Goal: Transaction & Acquisition: Subscribe to service/newsletter

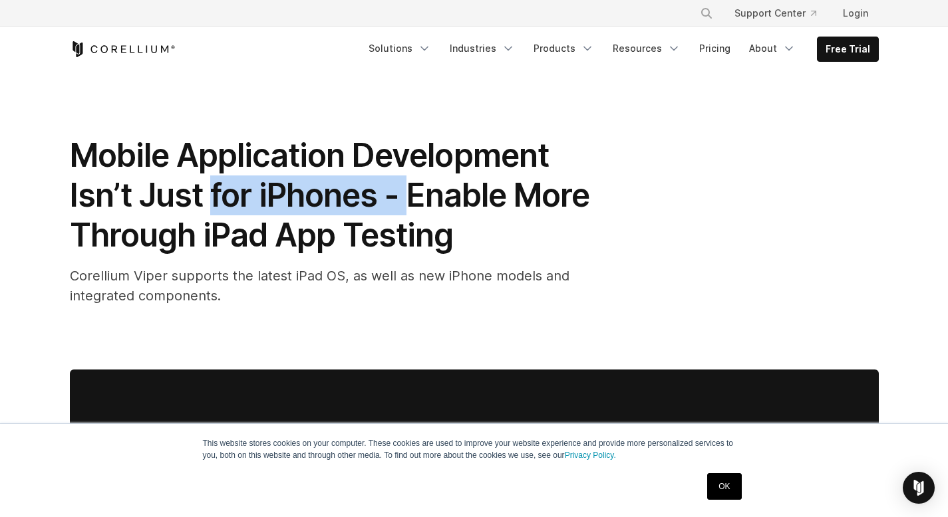
drag, startPoint x: 208, startPoint y: 193, endPoint x: 413, endPoint y: 209, distance: 206.2
click at [413, 209] on span "Mobile Application Development Isn’t Just for iPhones - Enable More Through iPa…" at bounding box center [329, 195] width 519 height 119
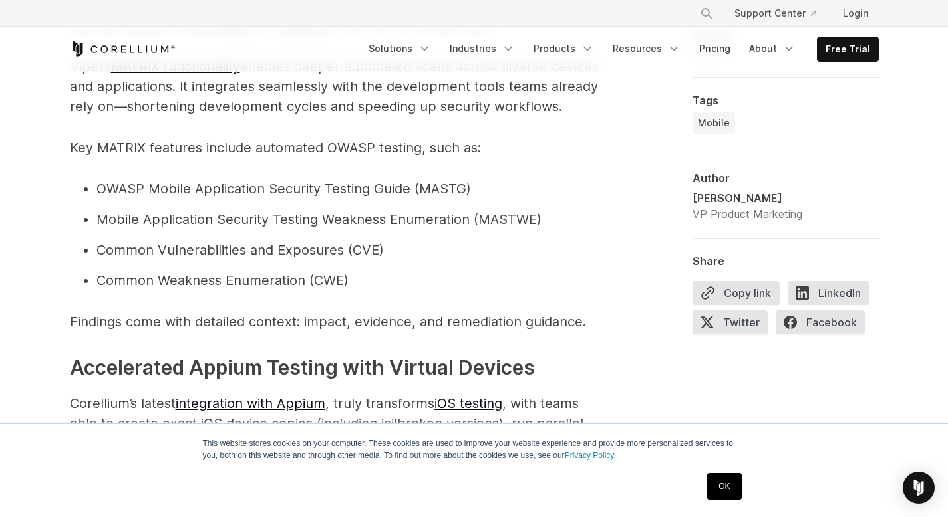
scroll to position [1288, 0]
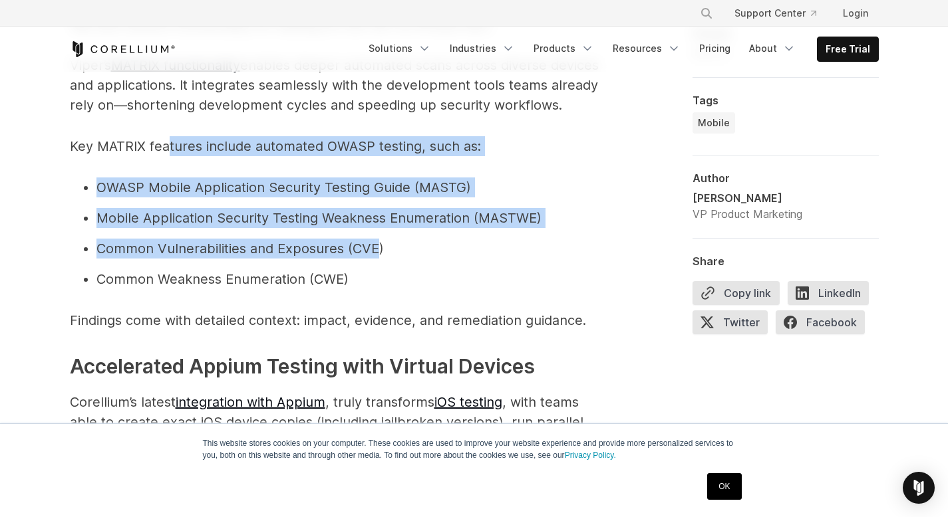
drag, startPoint x: 168, startPoint y: 166, endPoint x: 378, endPoint y: 248, distance: 224.9
click at [378, 248] on span "According to the Verizon 2024 Mobile Security Index , nearly half of respondent…" at bounding box center [336, 183] width 532 height 1145
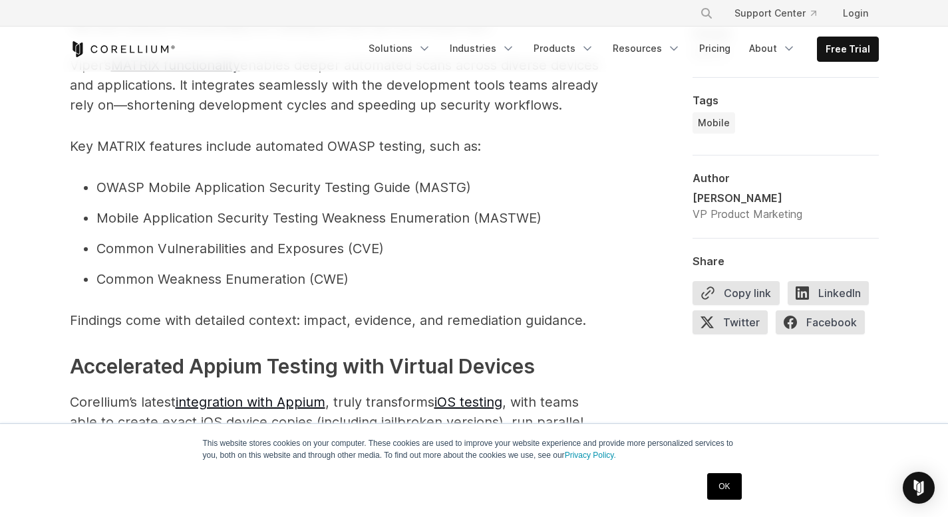
click at [416, 259] on li "Common Vulnerabilities and Exposures (CVE)" at bounding box center [349, 249] width 506 height 20
drag, startPoint x: 320, startPoint y: 233, endPoint x: 468, endPoint y: 243, distance: 148.0
click at [468, 228] on li "Mobile Application Security Testing Weakness Enumeration (MASTWE)" at bounding box center [349, 218] width 506 height 20
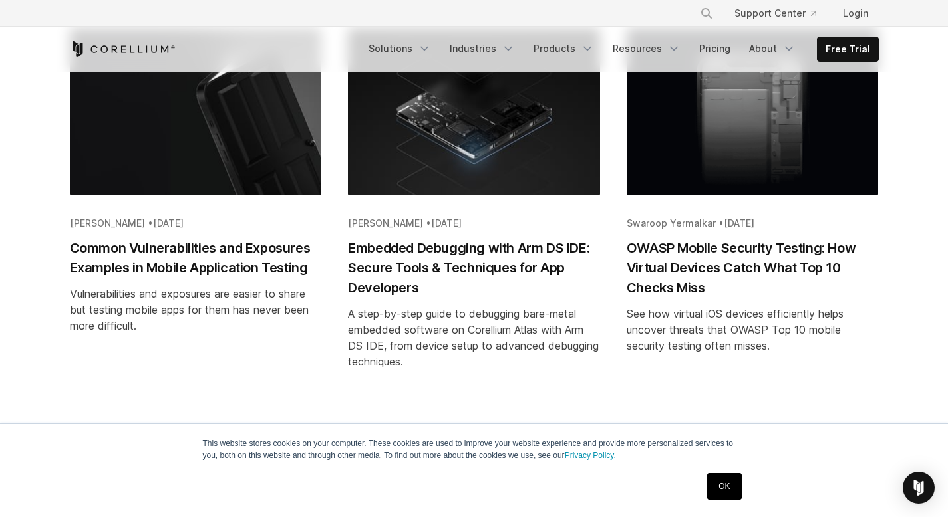
scroll to position [2231, 0]
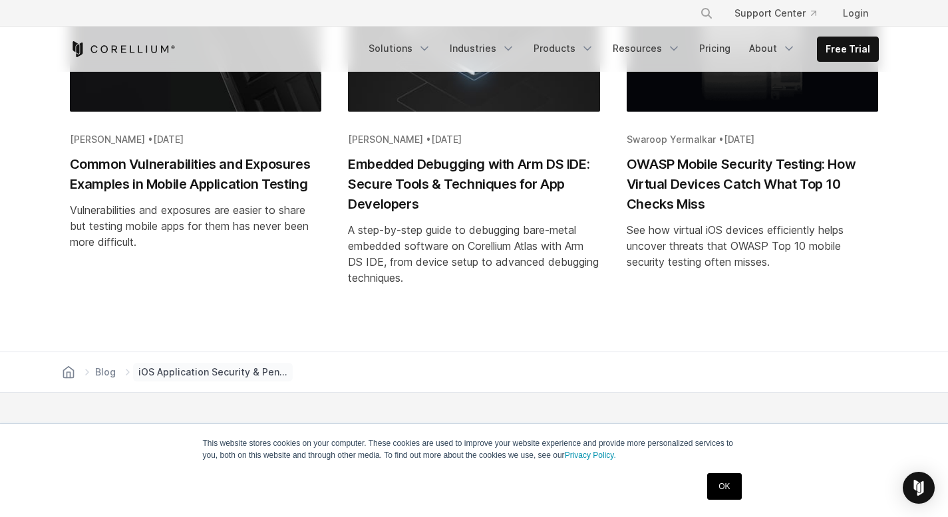
scroll to position [2490, 0]
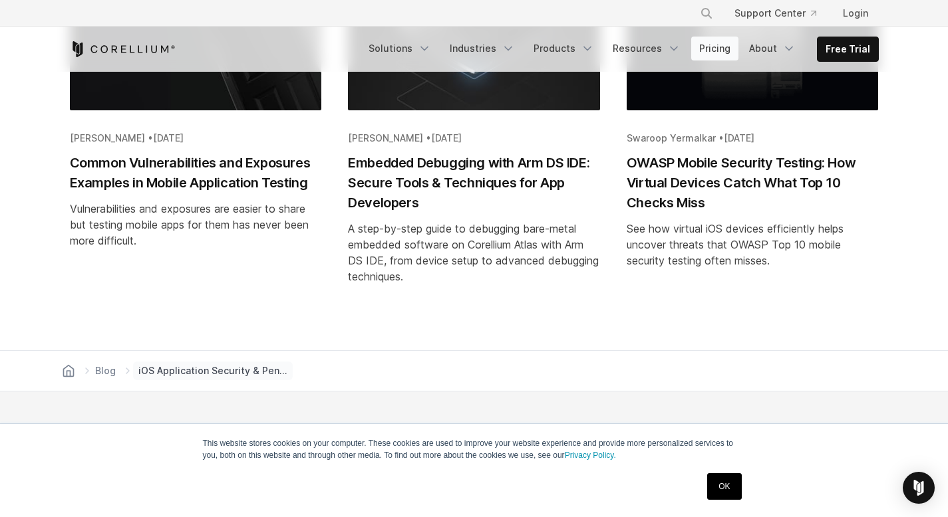
click at [721, 39] on link "Pricing" at bounding box center [714, 49] width 47 height 24
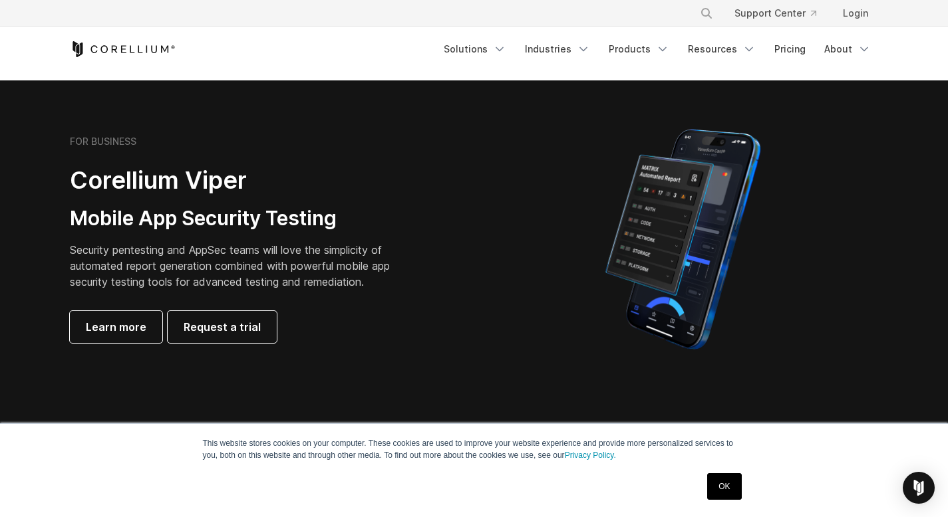
scroll to position [262, 0]
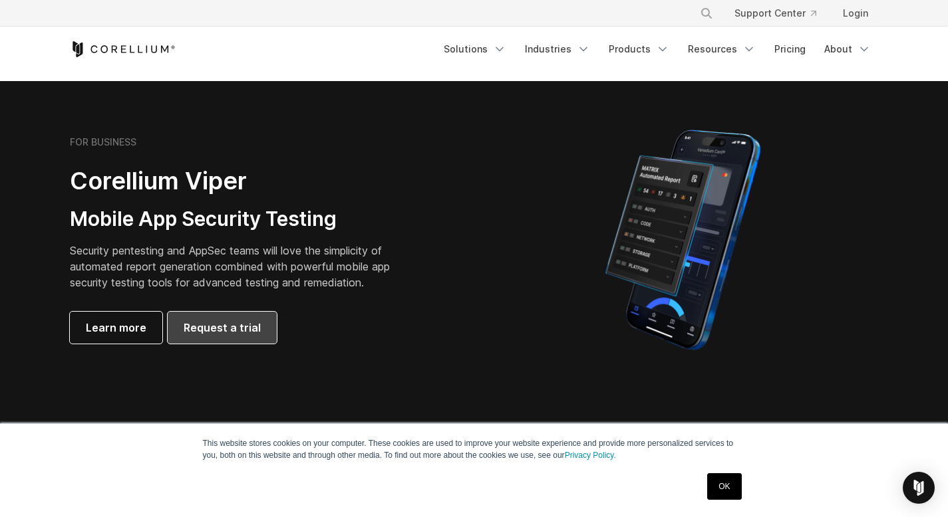
click at [216, 327] on span "Request a trial" at bounding box center [222, 328] width 77 height 16
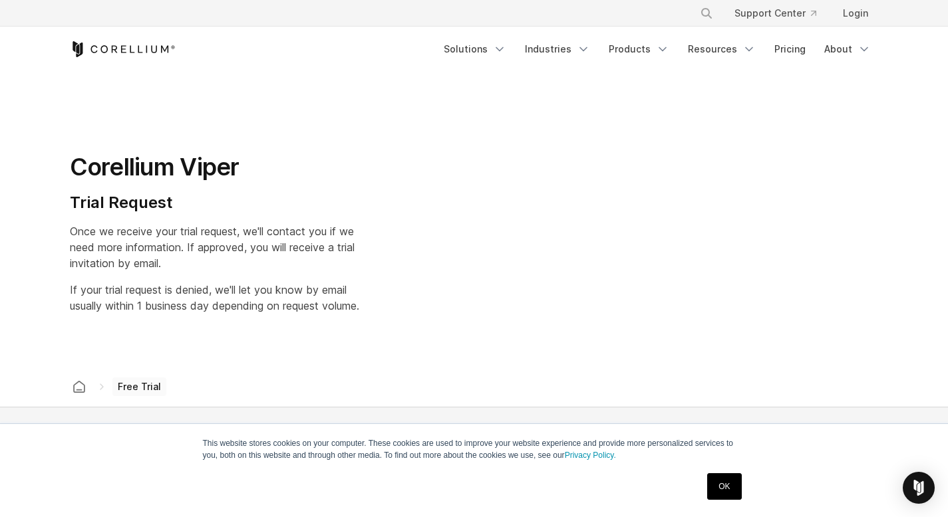
select select "**"
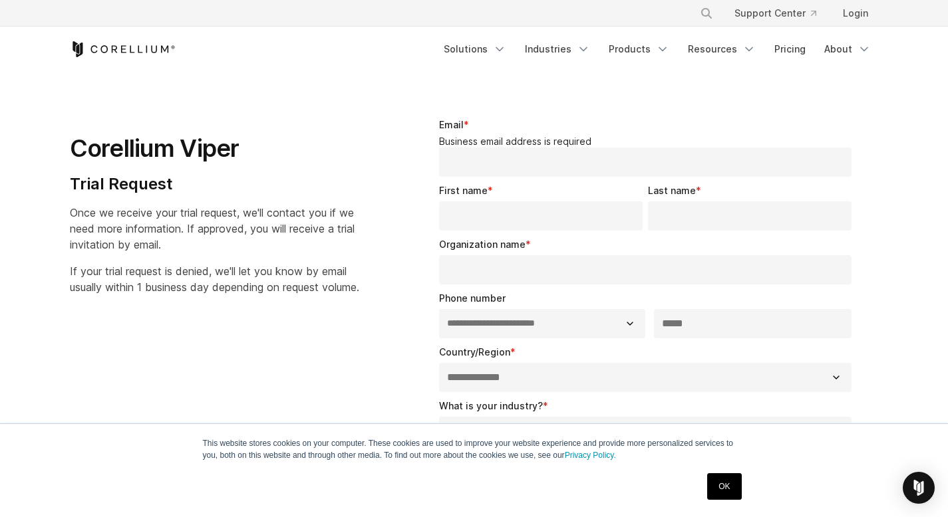
scroll to position [18, 0]
click at [485, 51] on link "Solutions" at bounding box center [475, 49] width 78 height 24
